Goal: Task Accomplishment & Management: Manage account settings

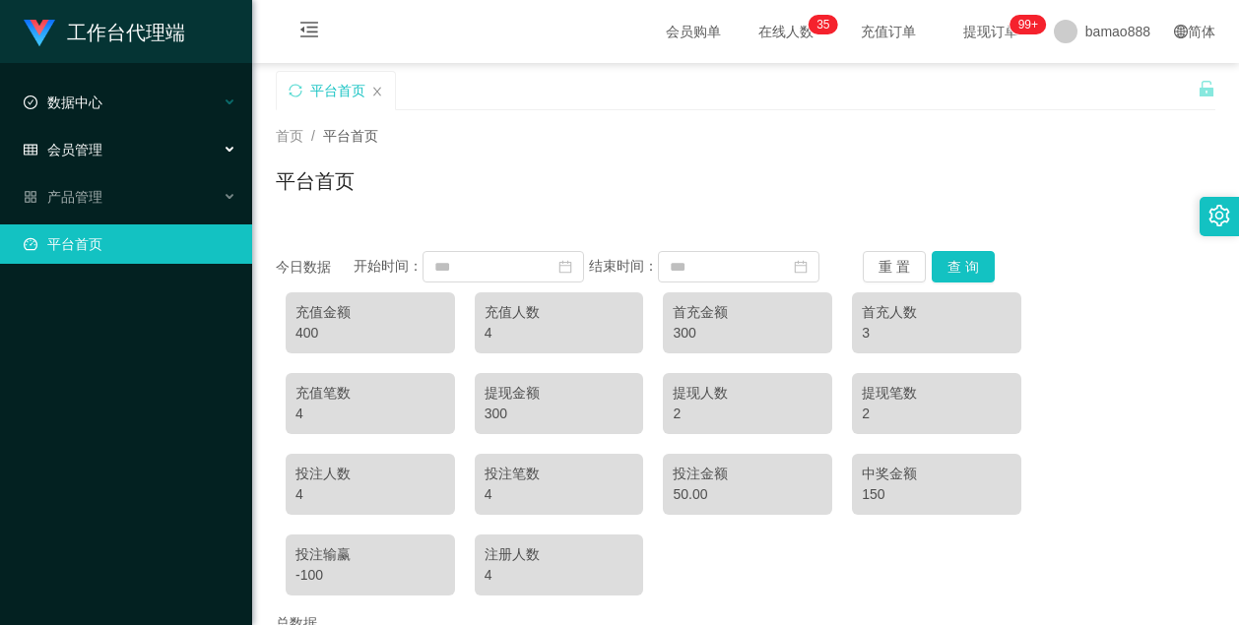
click at [144, 106] on div "数据中心" at bounding box center [126, 102] width 252 height 39
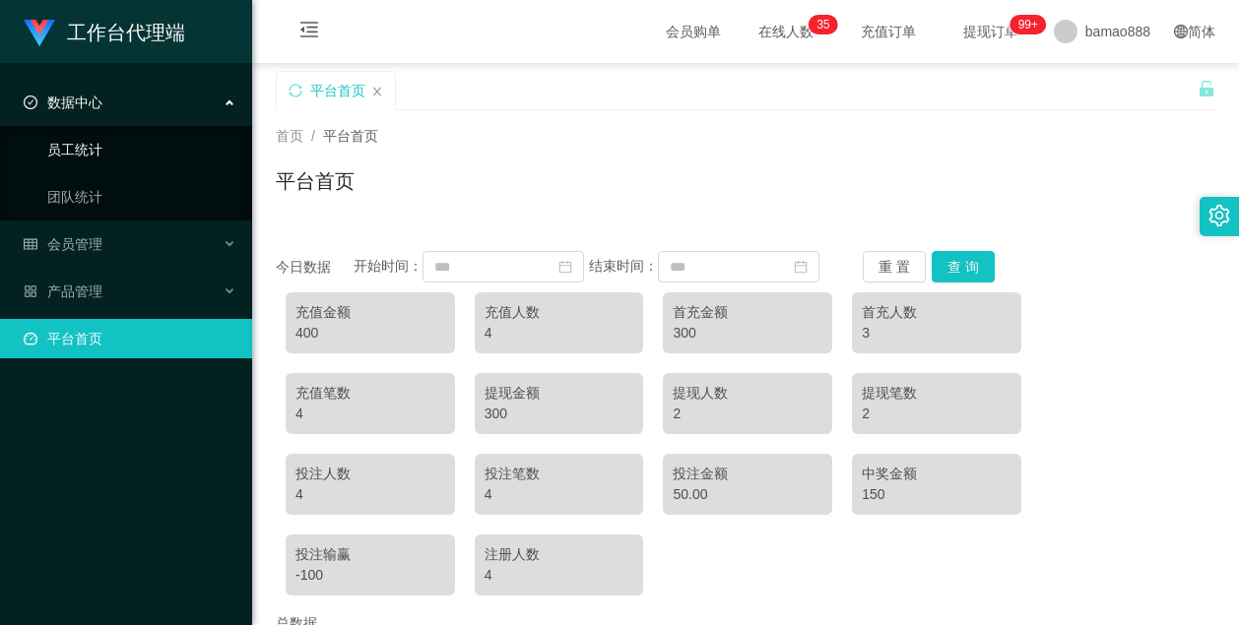
click at [114, 146] on link "员工统计" at bounding box center [141, 149] width 189 height 39
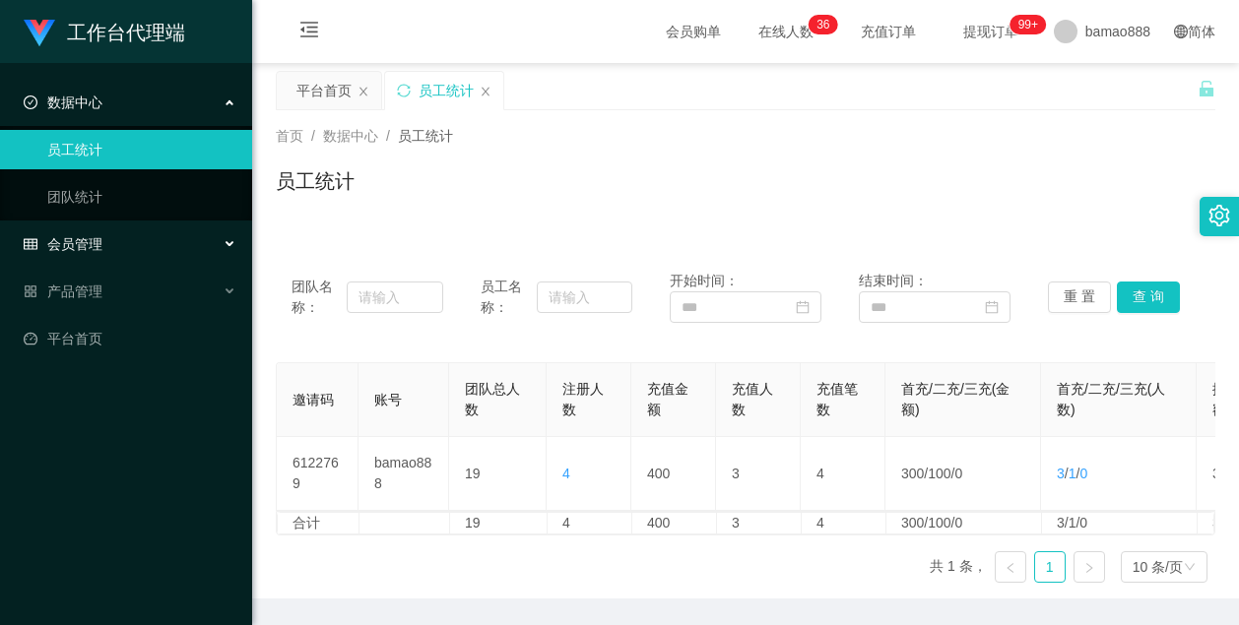
click at [125, 252] on div "会员管理" at bounding box center [126, 244] width 252 height 39
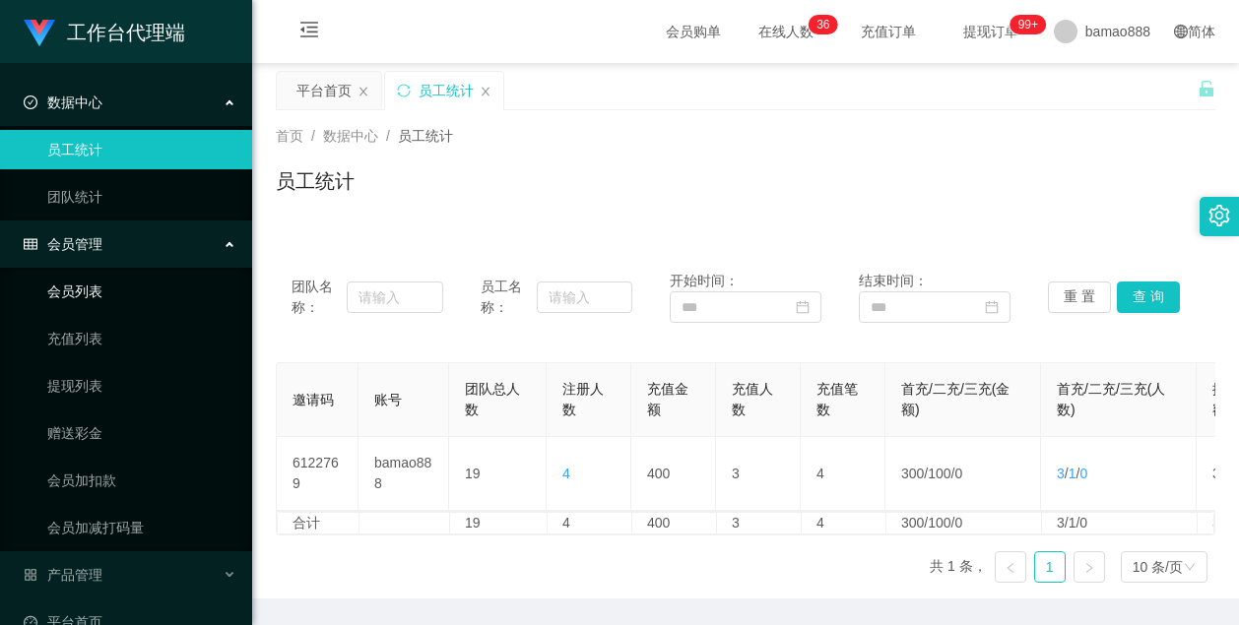
click at [120, 290] on link "会员列表" at bounding box center [141, 291] width 189 height 39
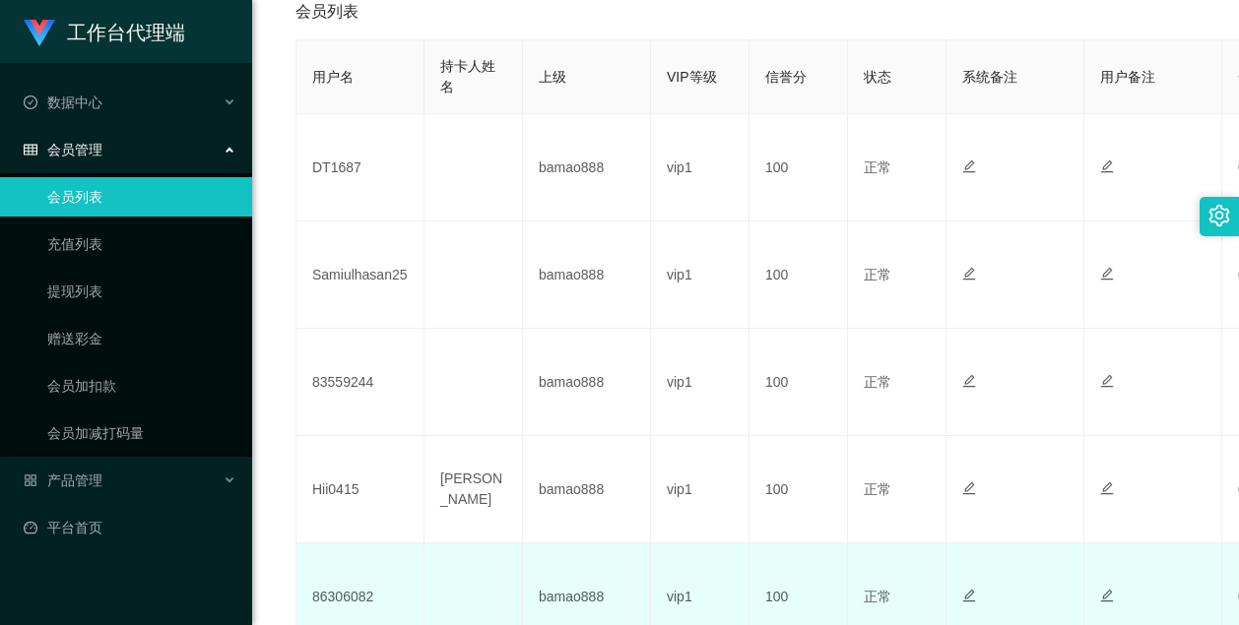
scroll to position [394, 0]
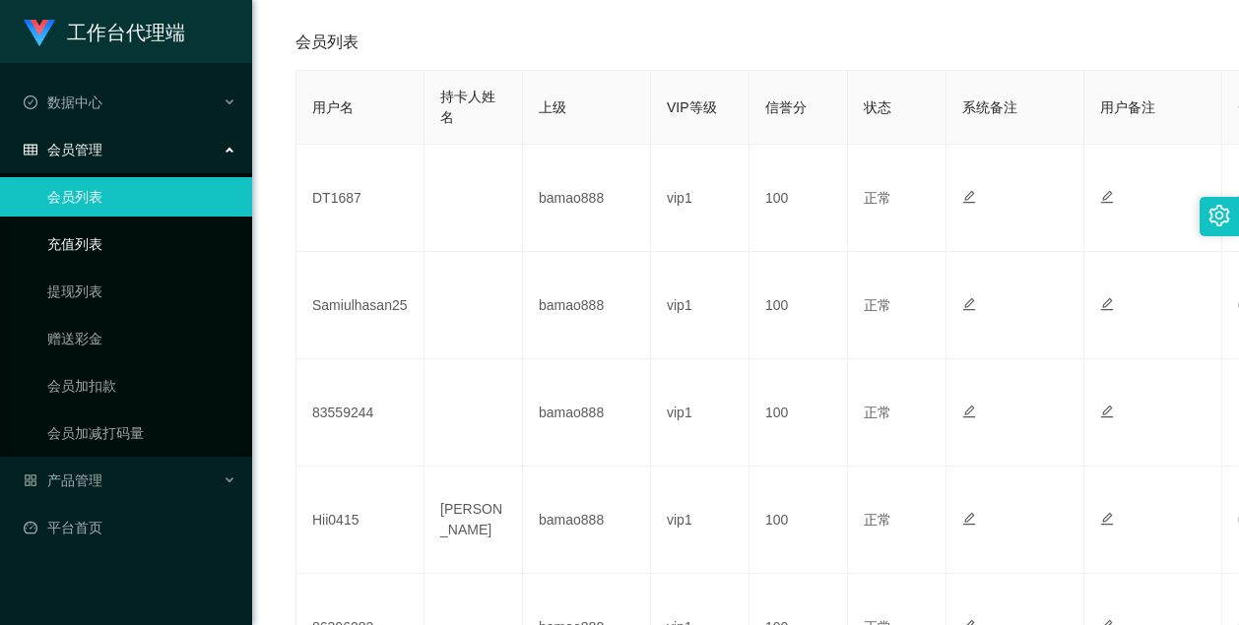
click at [97, 239] on link "充值列表" at bounding box center [141, 244] width 189 height 39
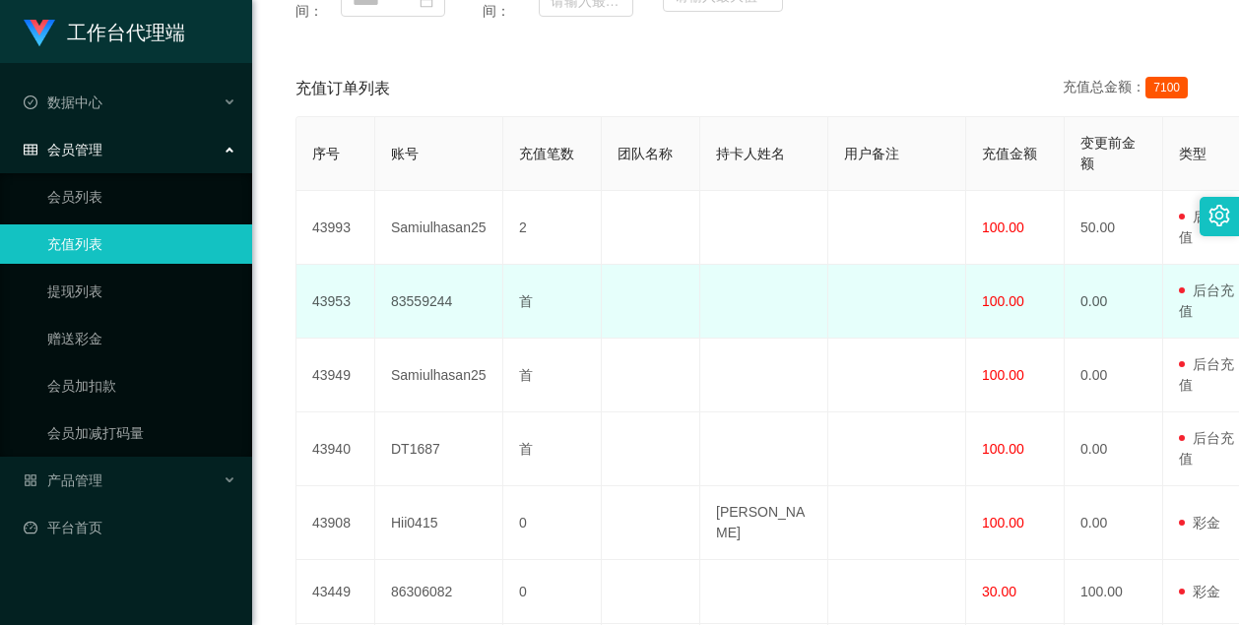
scroll to position [296, 0]
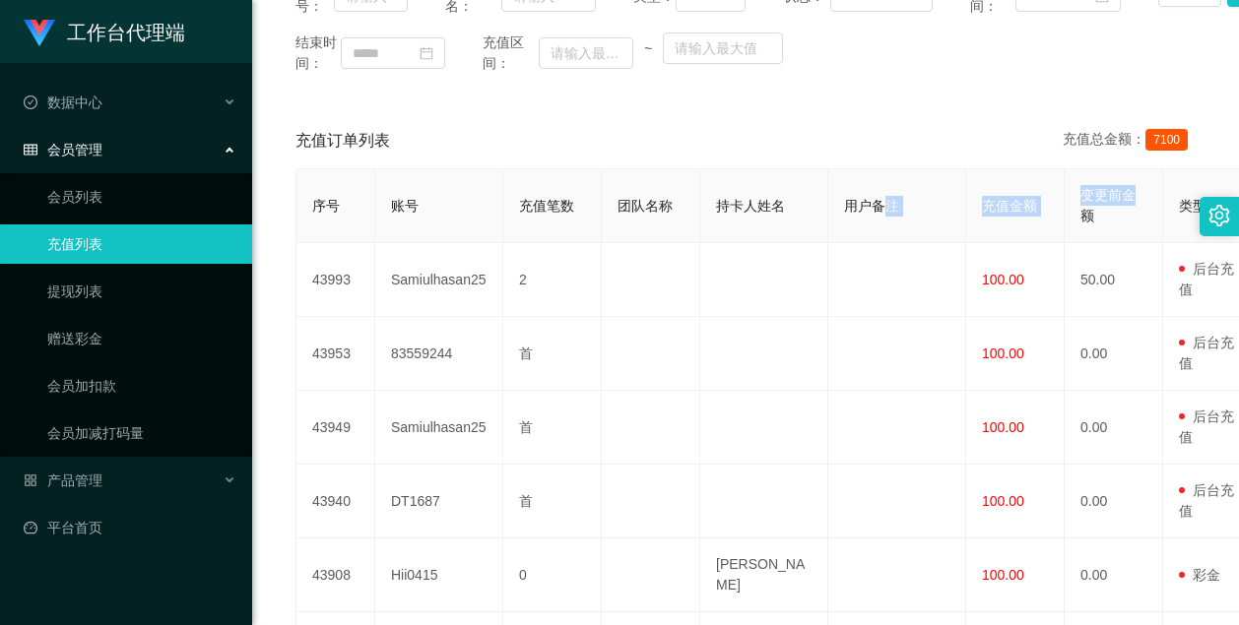
drag, startPoint x: 1096, startPoint y: 242, endPoint x: 882, endPoint y: 242, distance: 214.7
click at [882, 242] on tr "序号 账号 充值笔数 团队名称 持卡人姓名 用户备注 充值金额 变更前金额 类型 充值渠道 订单编号 操作管理员 状态 创建时间 操作" at bounding box center [1142, 206] width 1693 height 74
drag, startPoint x: 882, startPoint y: 242, endPoint x: 1036, endPoint y: 232, distance: 155.0
click at [1032, 232] on th "充值金额" at bounding box center [1015, 206] width 99 height 74
click at [1000, 214] on span "充值金额" at bounding box center [1009, 206] width 55 height 16
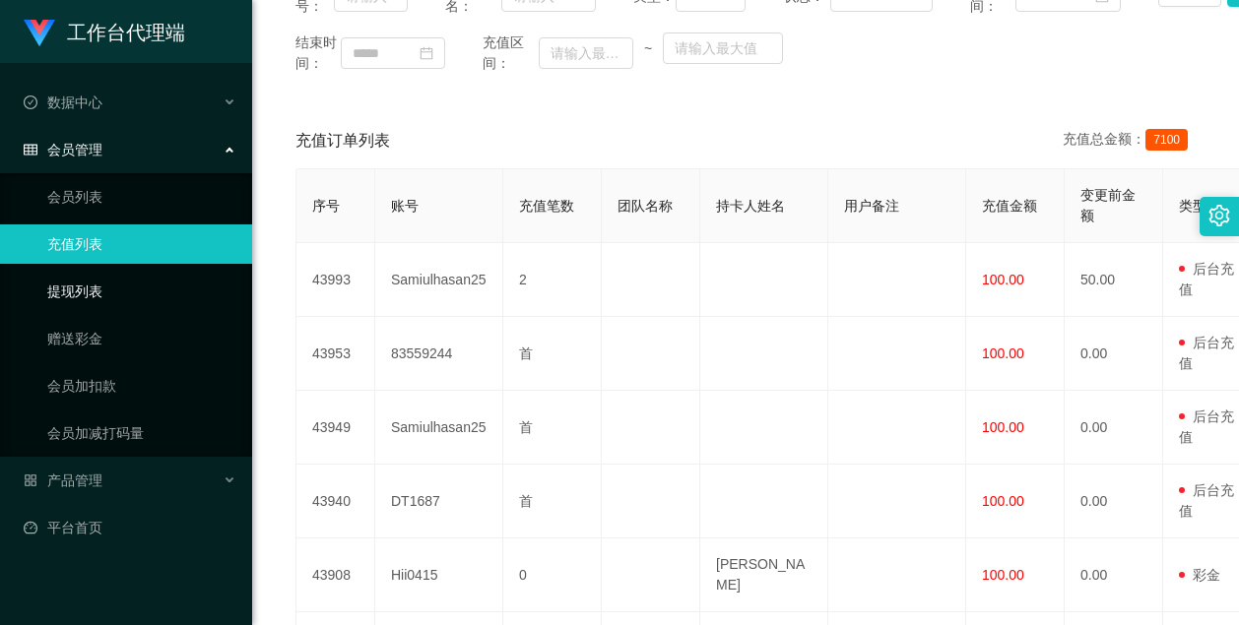
click at [91, 294] on link "提现列表" at bounding box center [141, 291] width 189 height 39
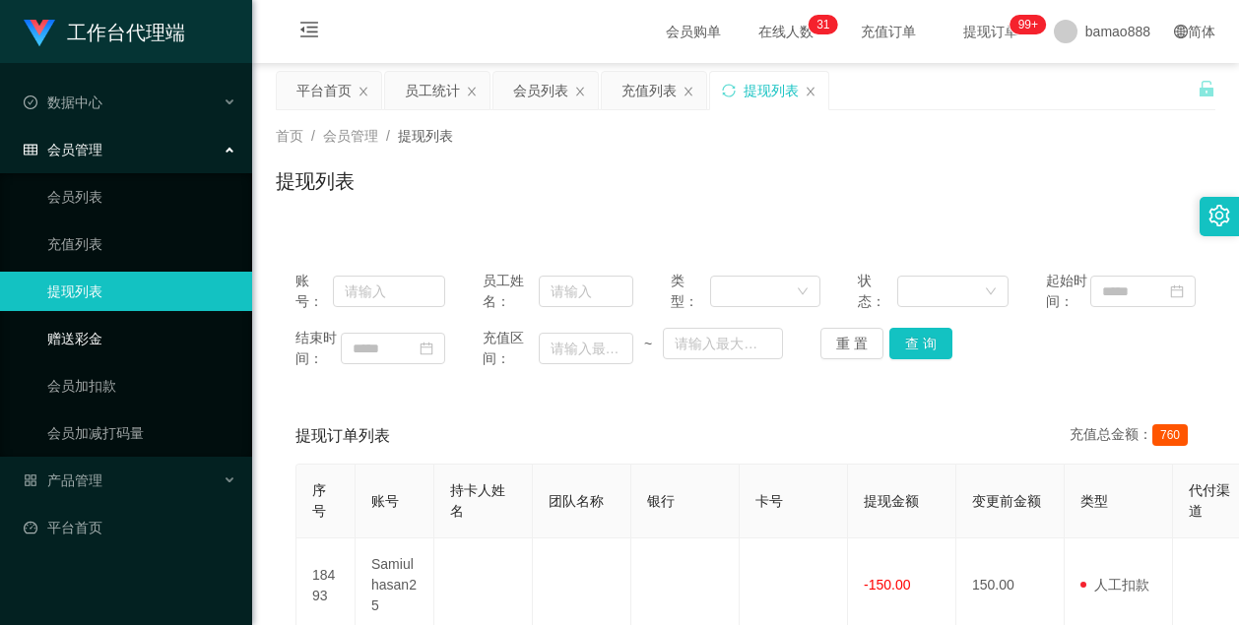
click at [76, 333] on link "赠送彩金" at bounding box center [141, 338] width 189 height 39
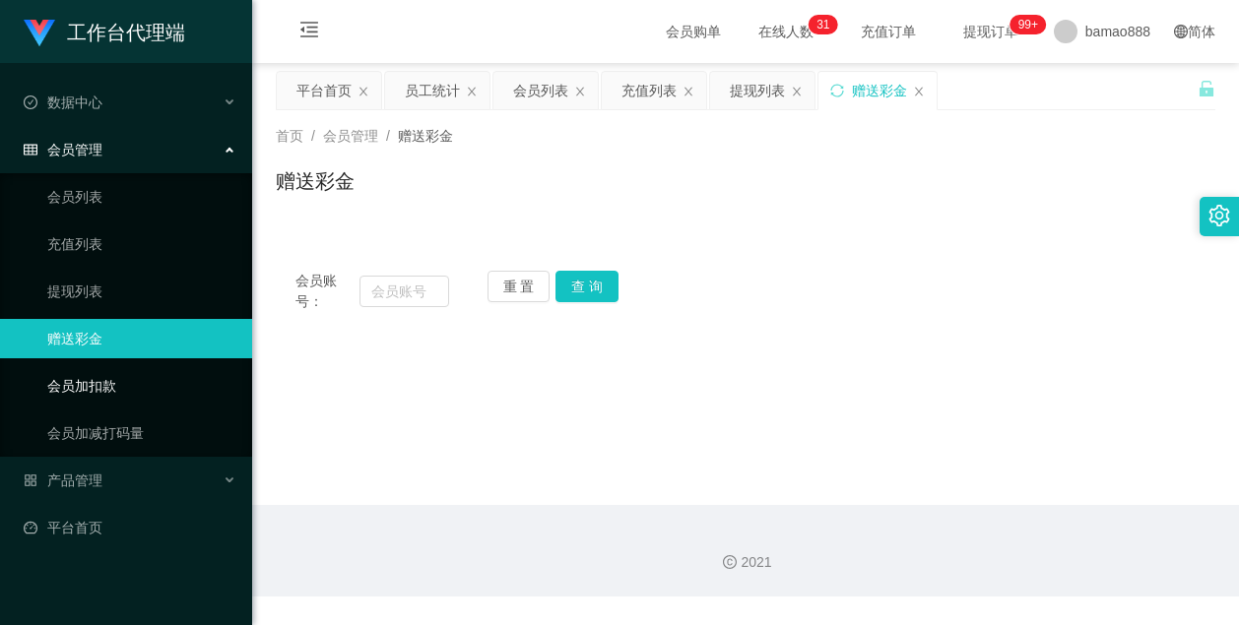
drag, startPoint x: 94, startPoint y: 382, endPoint x: 144, endPoint y: 379, distance: 50.3
click at [93, 382] on link "会员加扣款" at bounding box center [141, 385] width 189 height 39
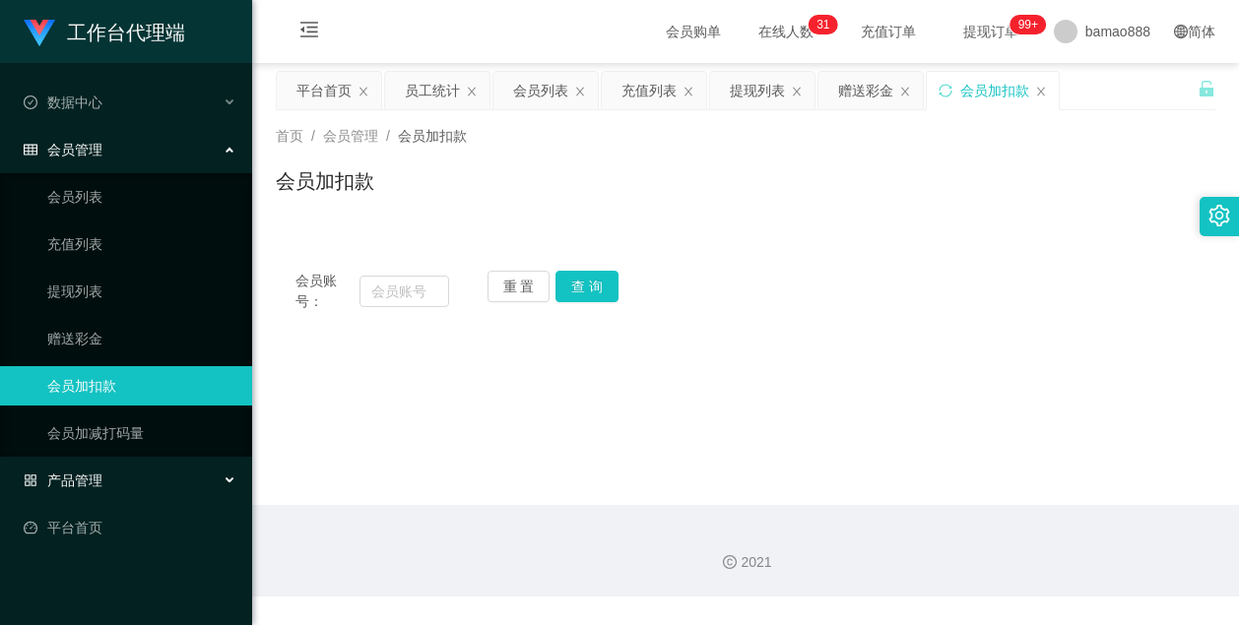
click at [69, 481] on span "产品管理" at bounding box center [63, 481] width 79 height 16
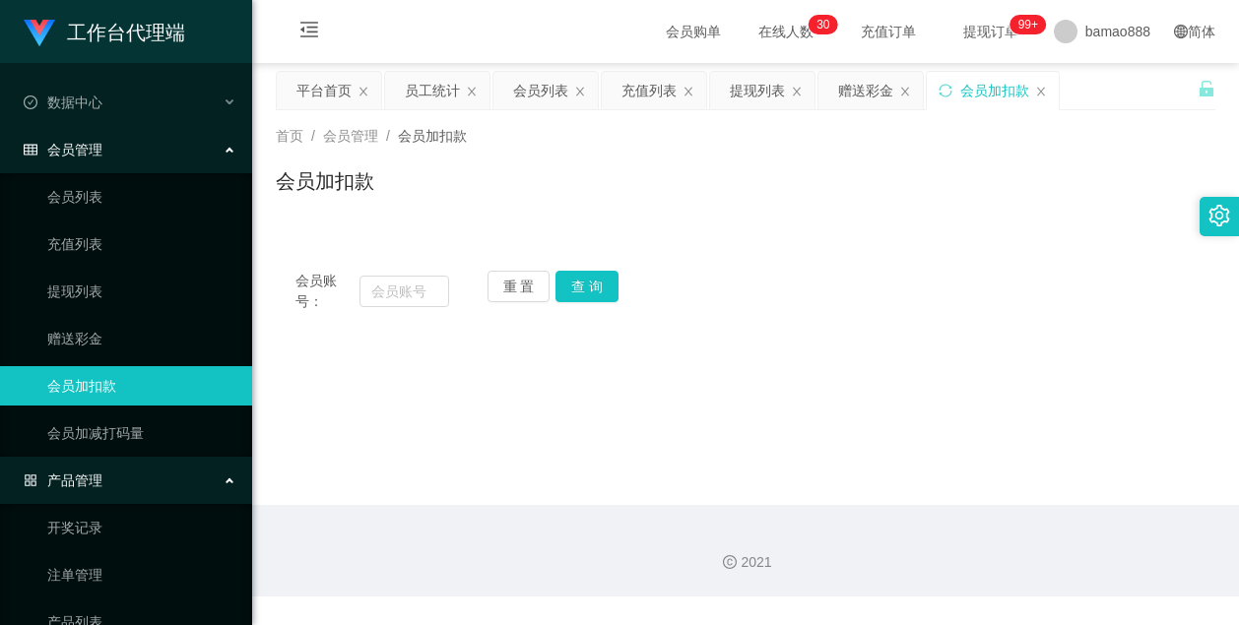
click at [103, 175] on ul "会员列表 充值列表 提现列表 赠送彩金 会员加扣款 会员加减打码量" at bounding box center [126, 315] width 252 height 284
click at [92, 186] on link "会员列表" at bounding box center [141, 196] width 189 height 39
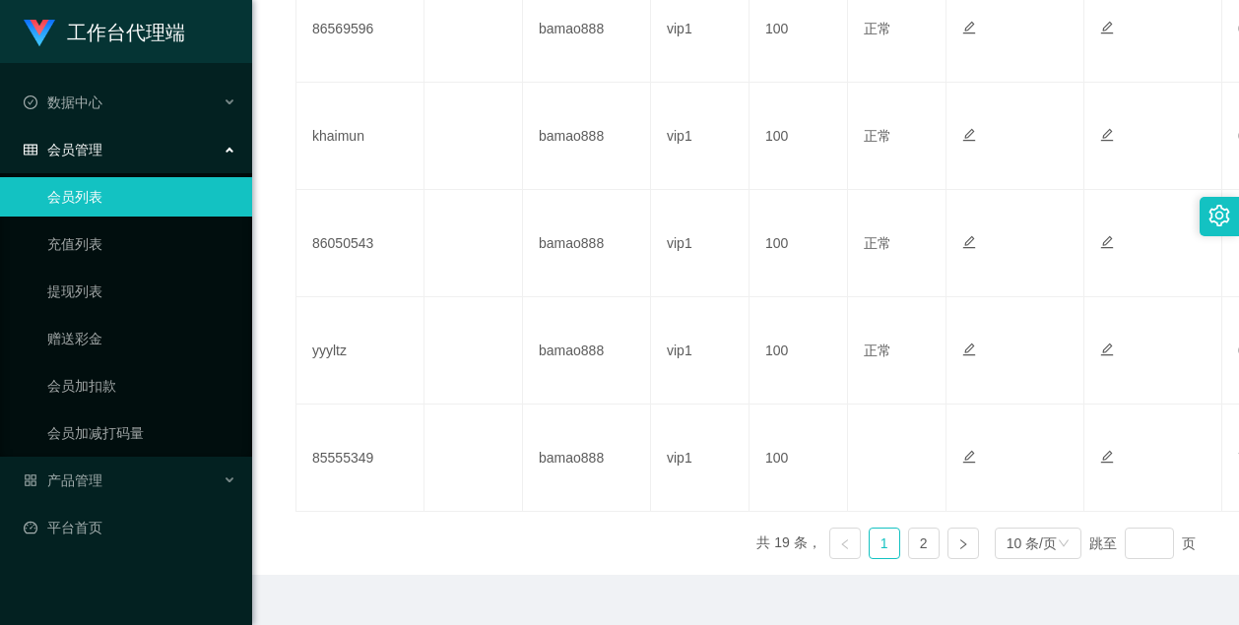
scroll to position [1142, 0]
